Goal: Task Accomplishment & Management: Use online tool/utility

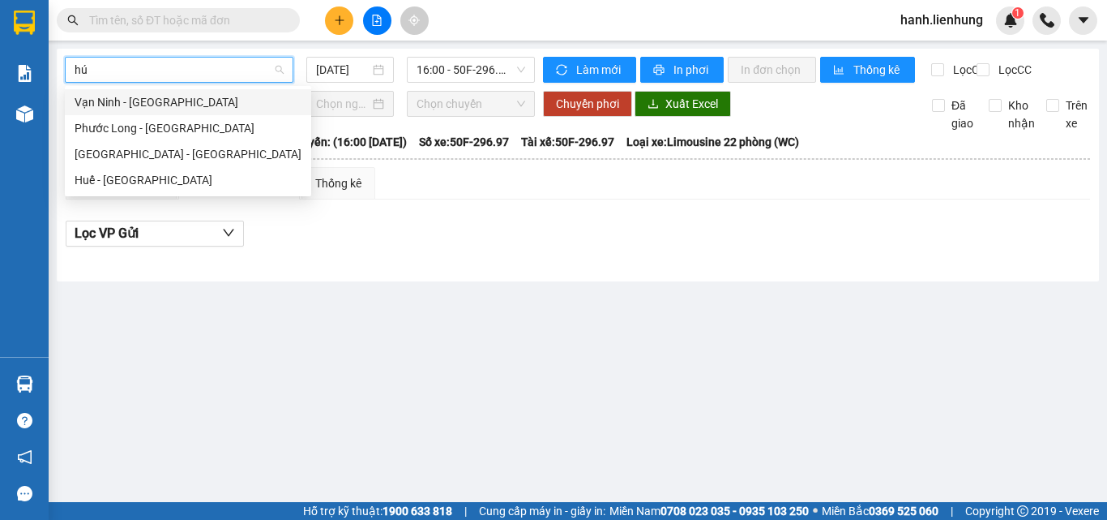
type input "húe"
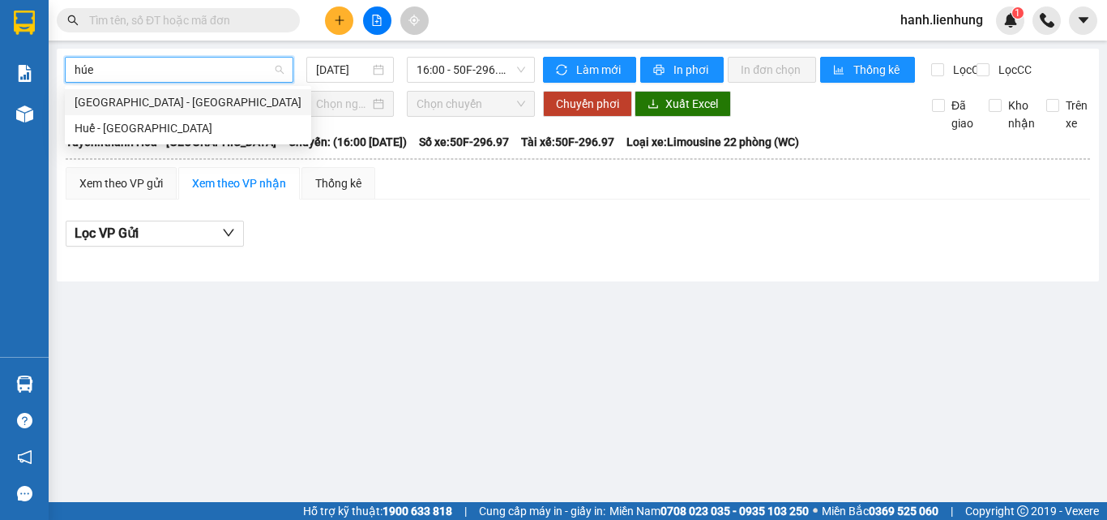
drag, startPoint x: 235, startPoint y: 105, endPoint x: 226, endPoint y: 88, distance: 19.2
click at [231, 96] on div "[GEOGRAPHIC_DATA] - [GEOGRAPHIC_DATA]" at bounding box center [188, 102] width 227 height 18
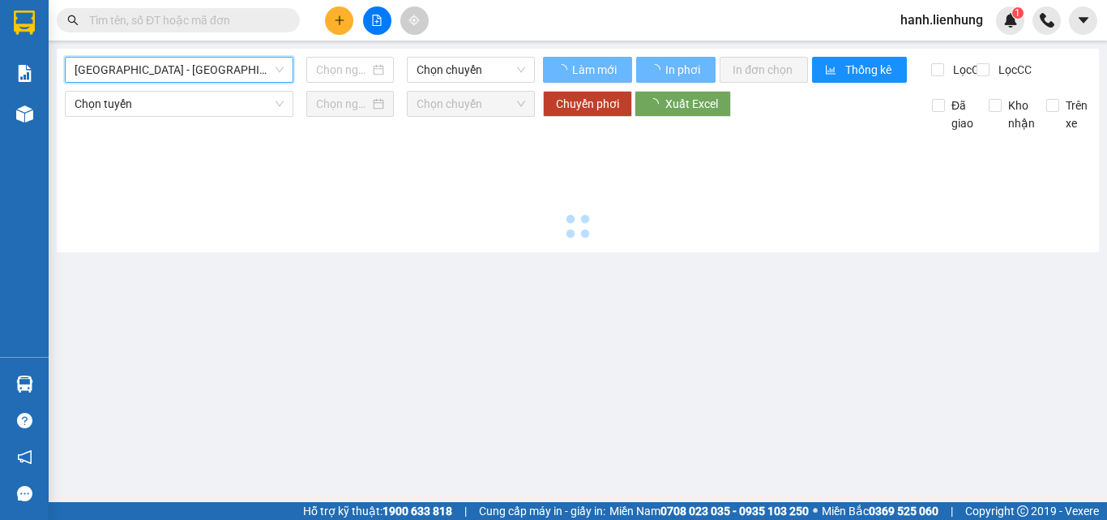
type input "[DATE]"
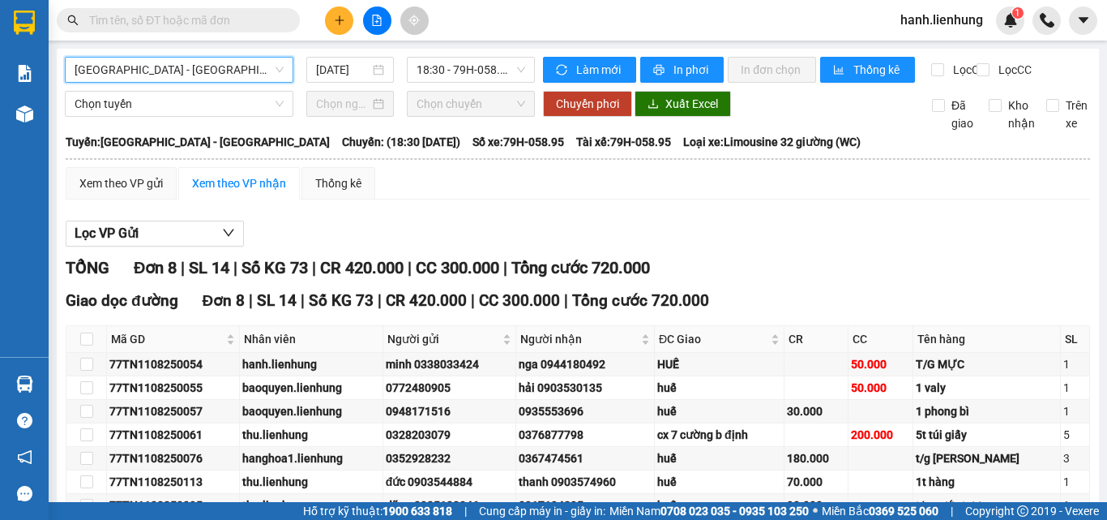
click at [720, 70] on div "Làm mới In phơi In đơn chọn Thống kê" at bounding box center [737, 70] width 388 height 26
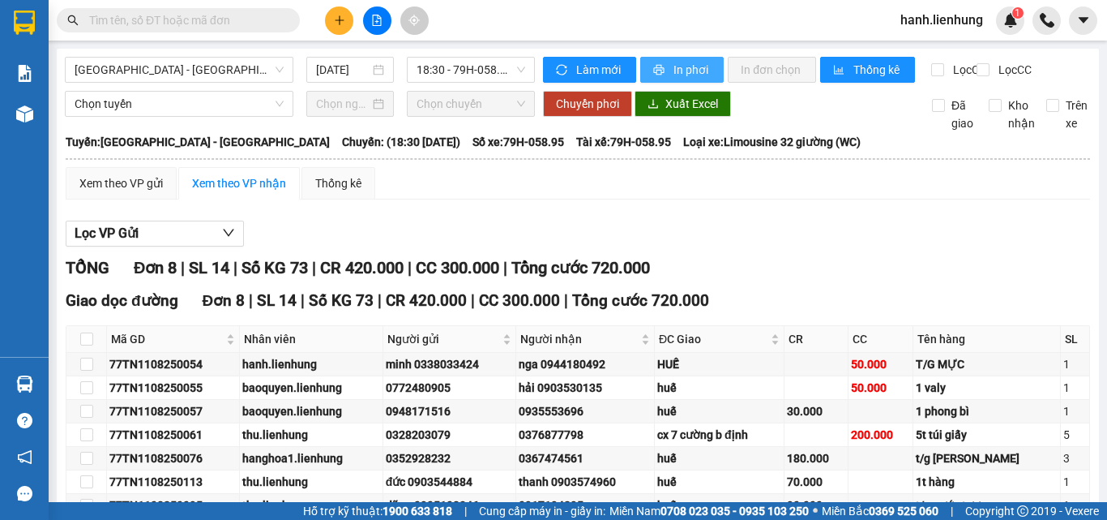
click at [713, 71] on button "In phơi" at bounding box center [681, 70] width 83 height 26
click at [212, 71] on span "[GEOGRAPHIC_DATA] - [GEOGRAPHIC_DATA]" at bounding box center [179, 70] width 209 height 24
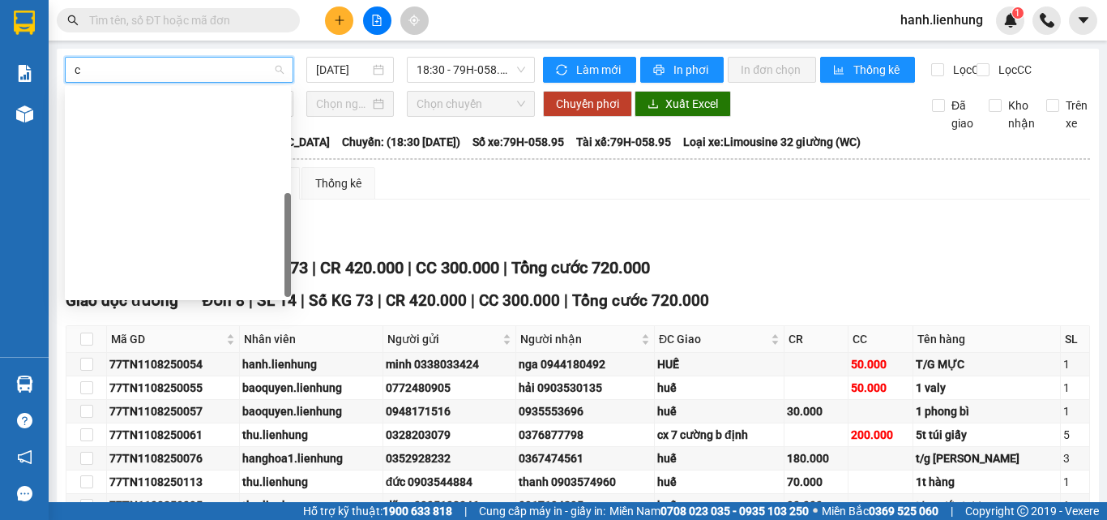
type input "cà"
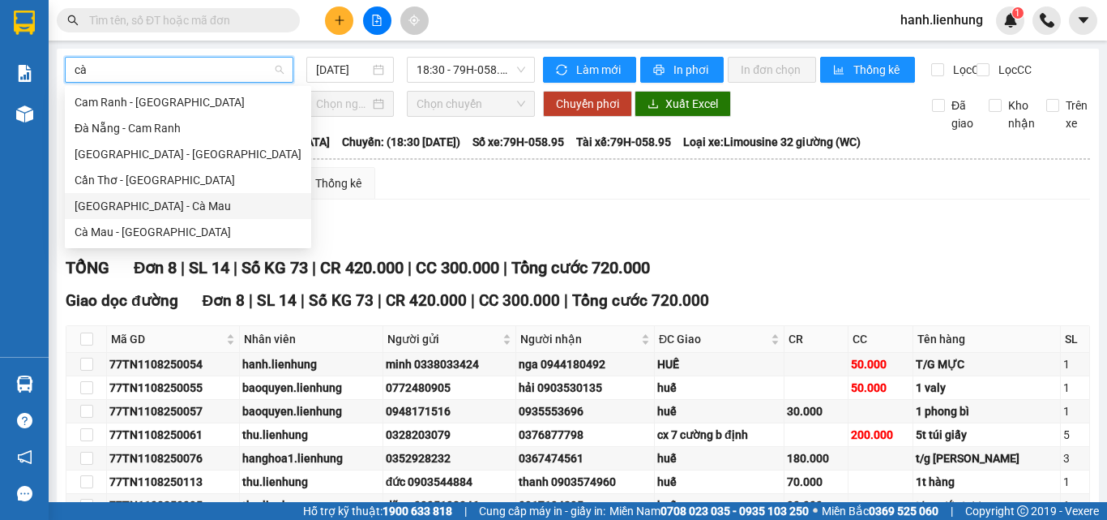
click at [162, 199] on div "[GEOGRAPHIC_DATA] - Cà Mau" at bounding box center [188, 206] width 227 height 18
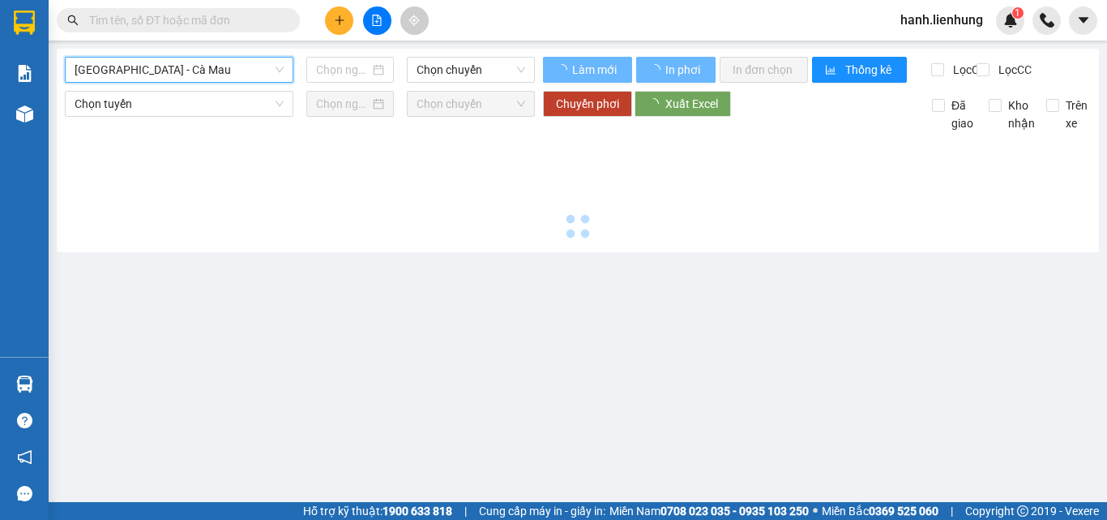
type input "[DATE]"
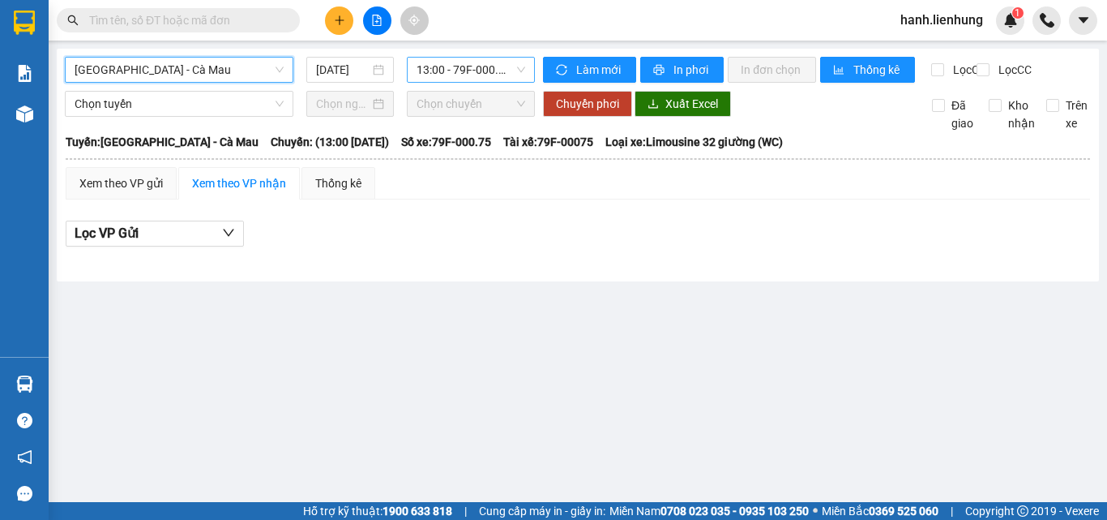
click at [499, 66] on span "13:00 - 79F-000.75" at bounding box center [471, 70] width 109 height 24
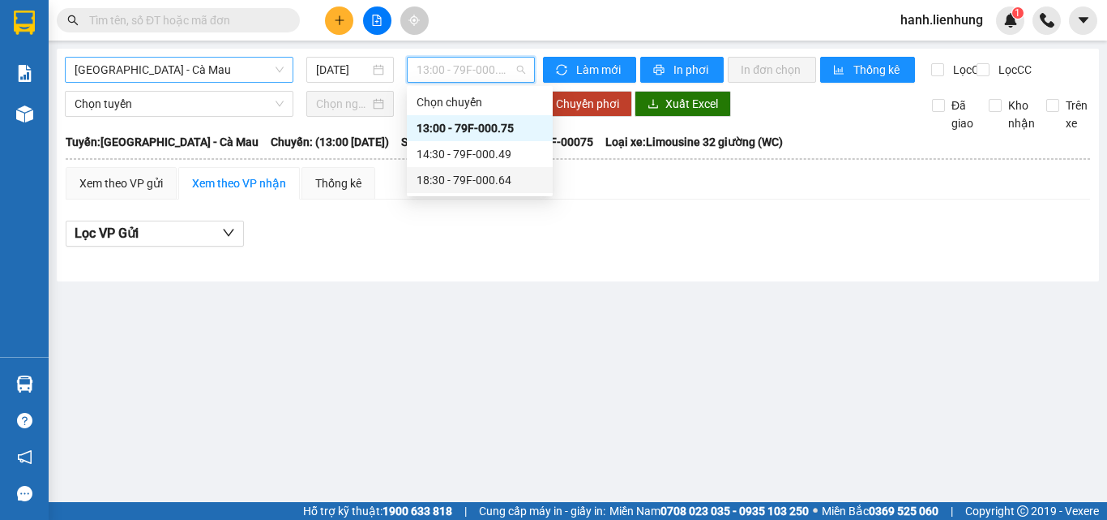
click at [486, 173] on div "18:30 - 79F-000.64" at bounding box center [480, 180] width 126 height 18
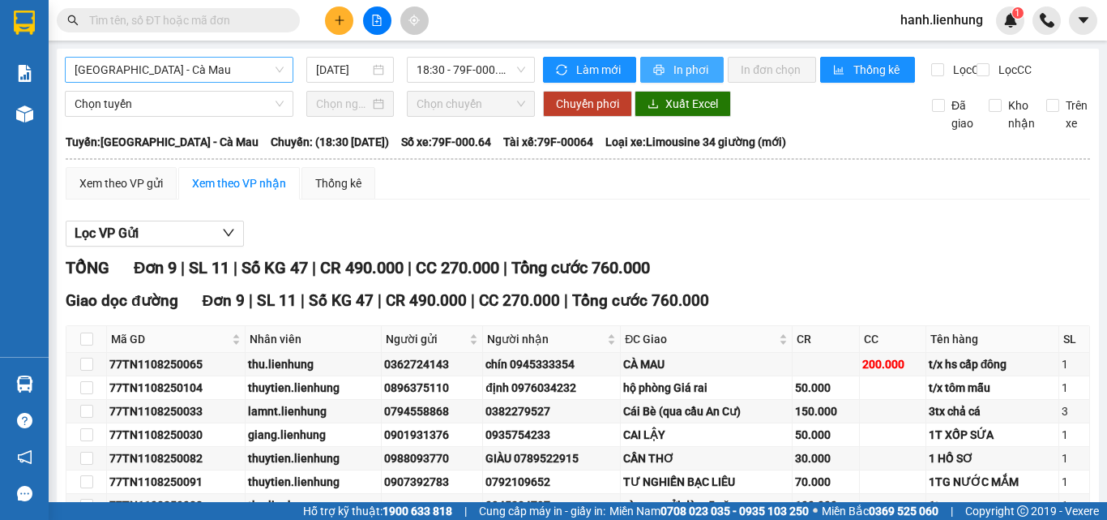
click at [691, 63] on span "In phơi" at bounding box center [692, 70] width 37 height 18
click at [242, 79] on span "[GEOGRAPHIC_DATA] - Cà Mau" at bounding box center [179, 70] width 209 height 24
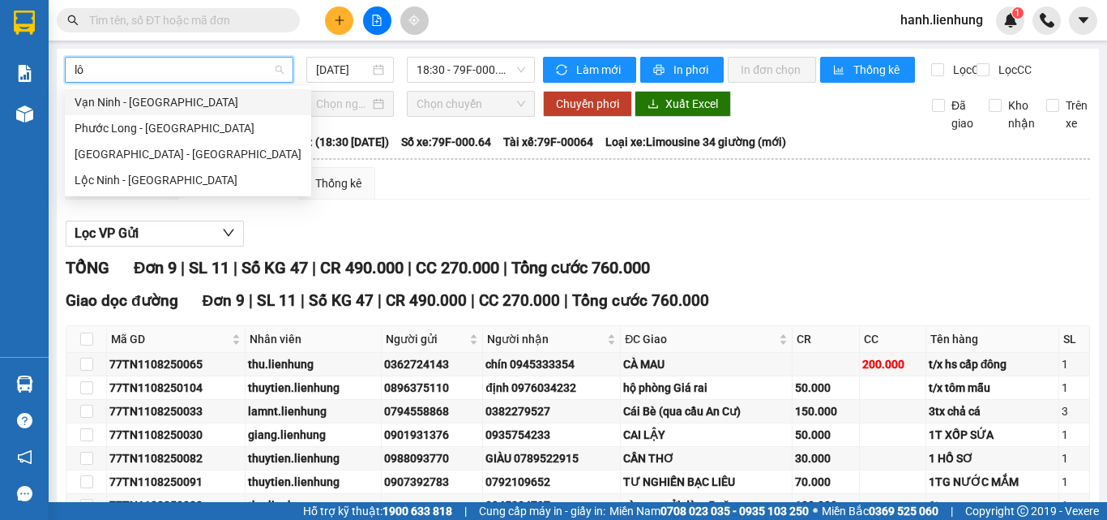
type input "lôc"
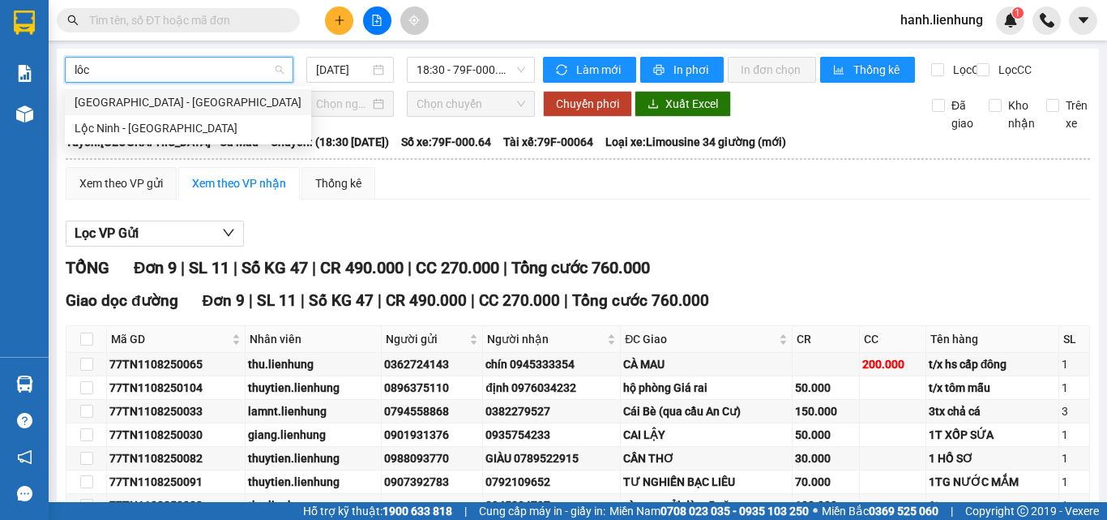
click at [159, 104] on div "[GEOGRAPHIC_DATA] - [GEOGRAPHIC_DATA]" at bounding box center [188, 102] width 227 height 18
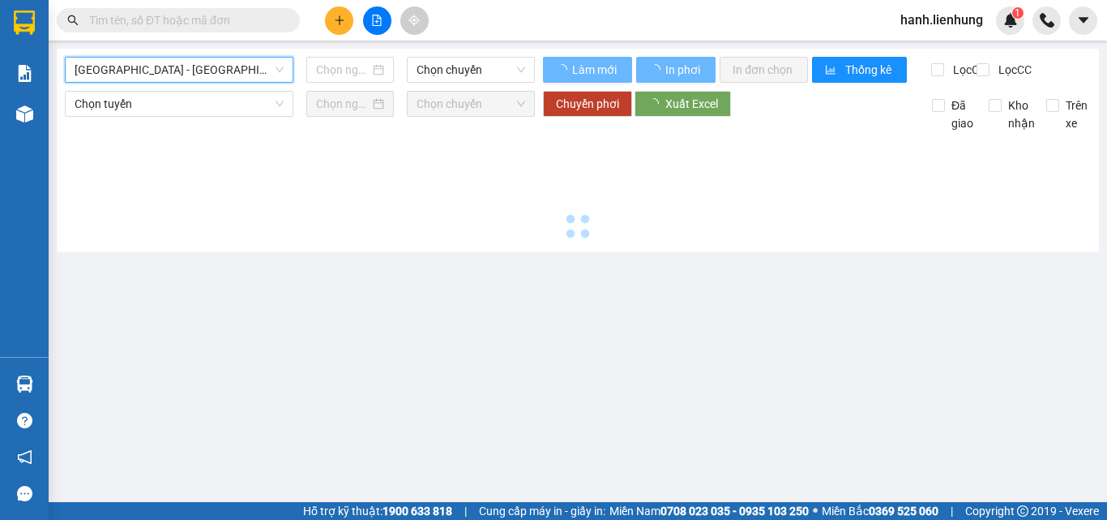
type input "[DATE]"
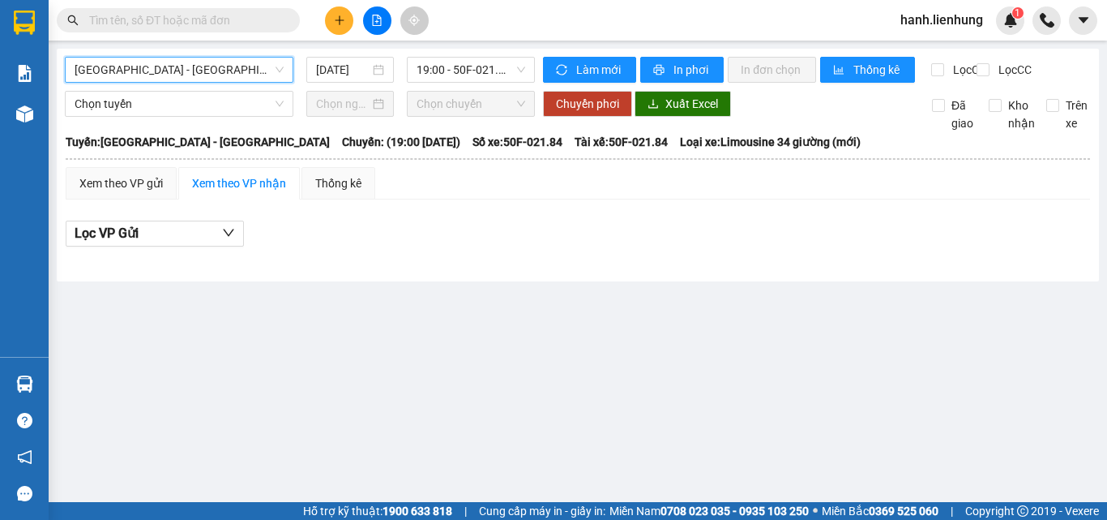
click at [177, 76] on span "[GEOGRAPHIC_DATA] - [GEOGRAPHIC_DATA]" at bounding box center [179, 70] width 209 height 24
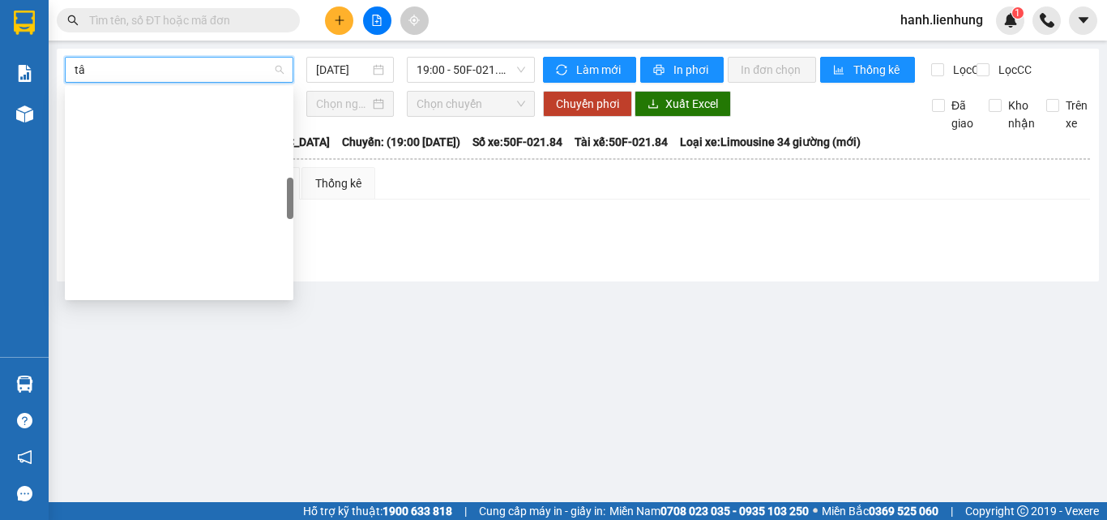
type input "tây"
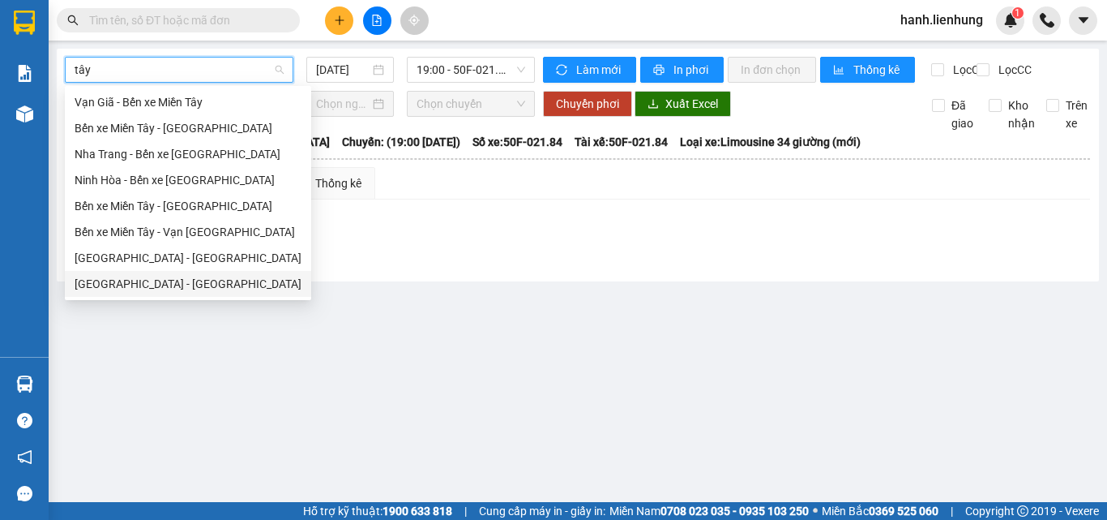
click at [161, 286] on div "[GEOGRAPHIC_DATA] - [GEOGRAPHIC_DATA]" at bounding box center [188, 284] width 227 height 18
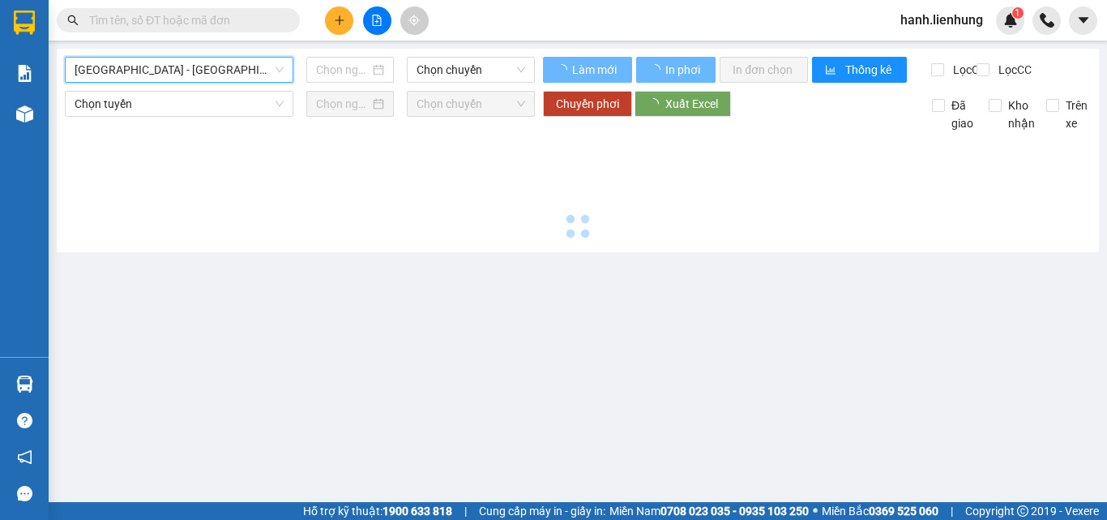
type input "[DATE]"
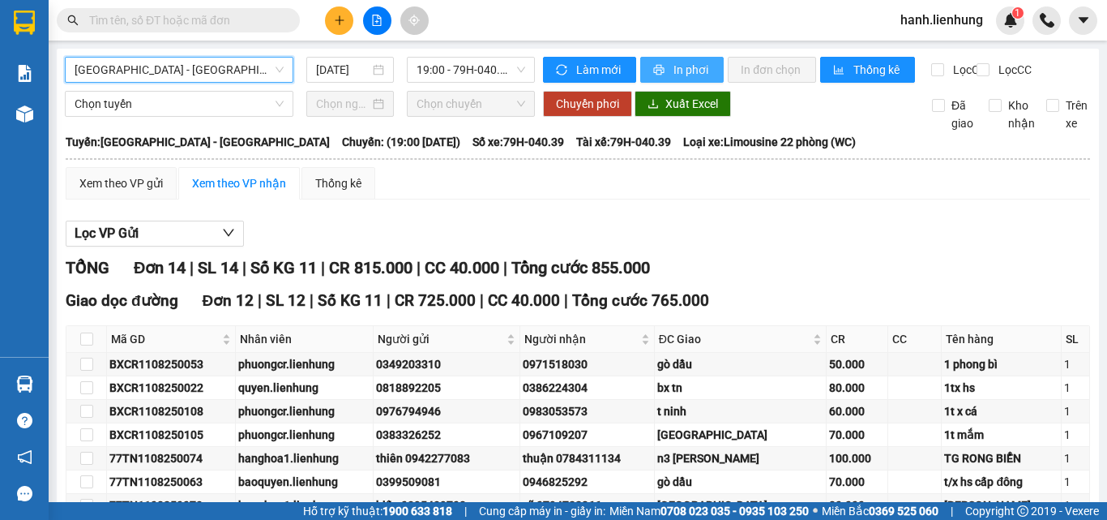
click at [674, 71] on span "In phơi" at bounding box center [692, 70] width 37 height 18
drag, startPoint x: 641, startPoint y: 199, endPoint x: 530, endPoint y: 98, distance: 150.3
click at [641, 198] on div "Xem theo VP gửi Xem theo VP nhận Thống kê" at bounding box center [578, 183] width 1025 height 32
click at [488, 69] on span "19:00 - 79H-040.39" at bounding box center [471, 70] width 109 height 24
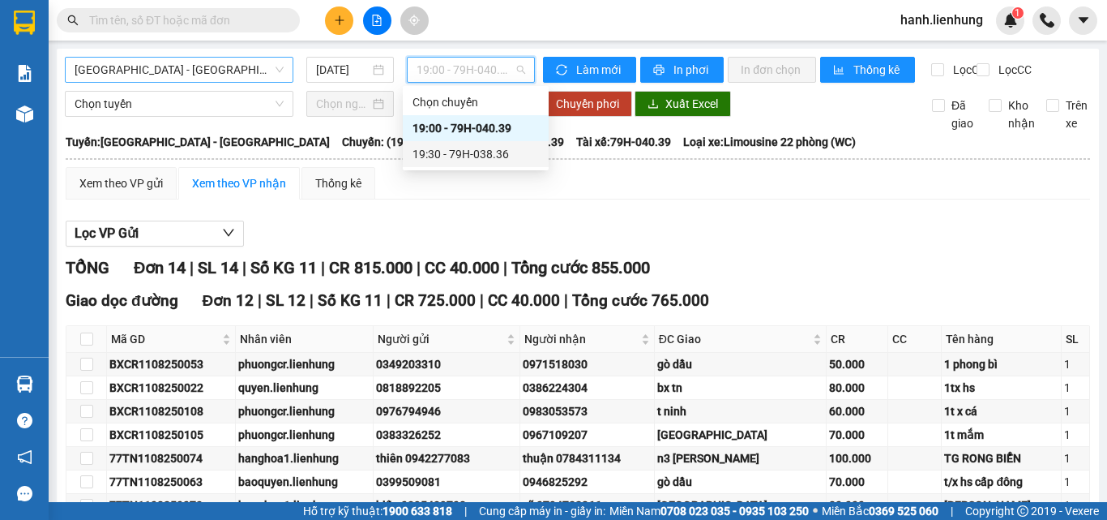
click at [483, 151] on div "19:30 - 79H-038.36" at bounding box center [476, 154] width 126 height 18
